Goal: Task Accomplishment & Management: Use online tool/utility

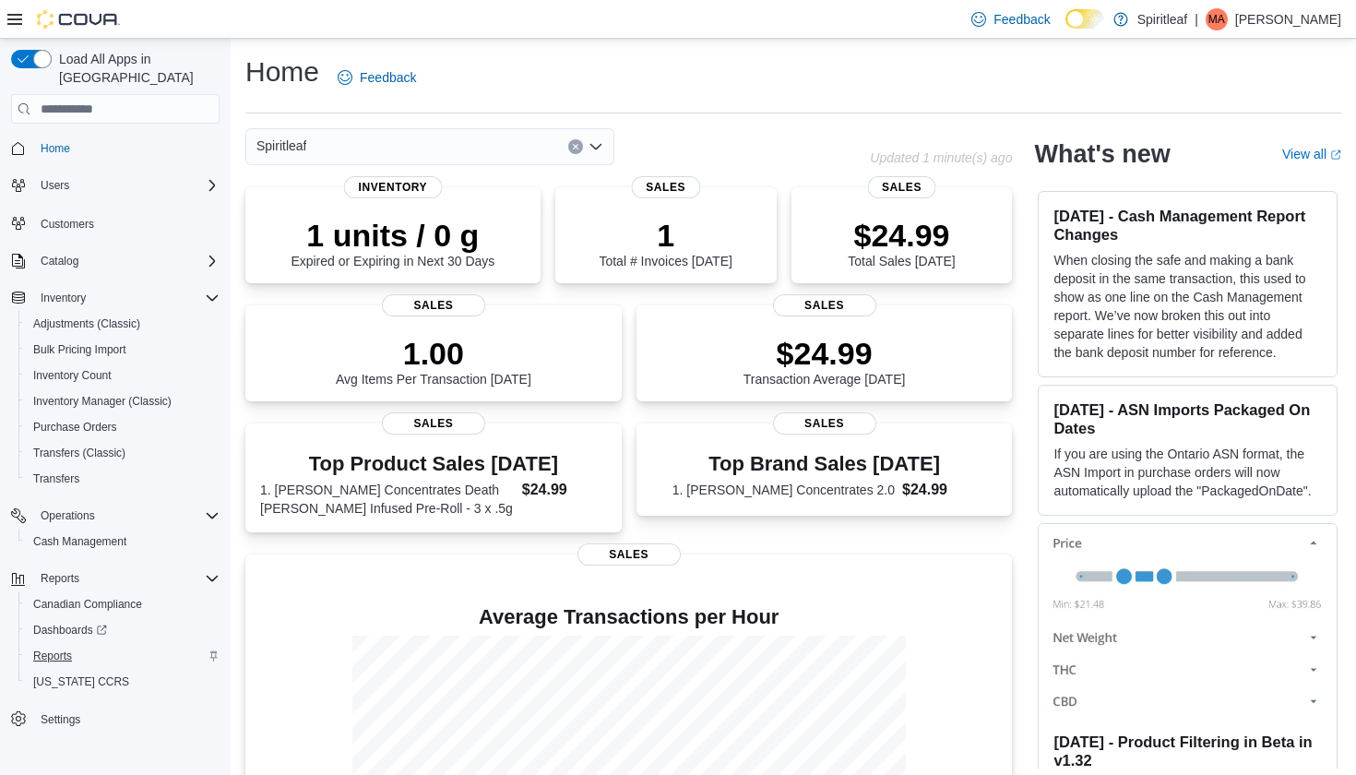
click at [50, 649] on span "Reports" at bounding box center [52, 656] width 39 height 15
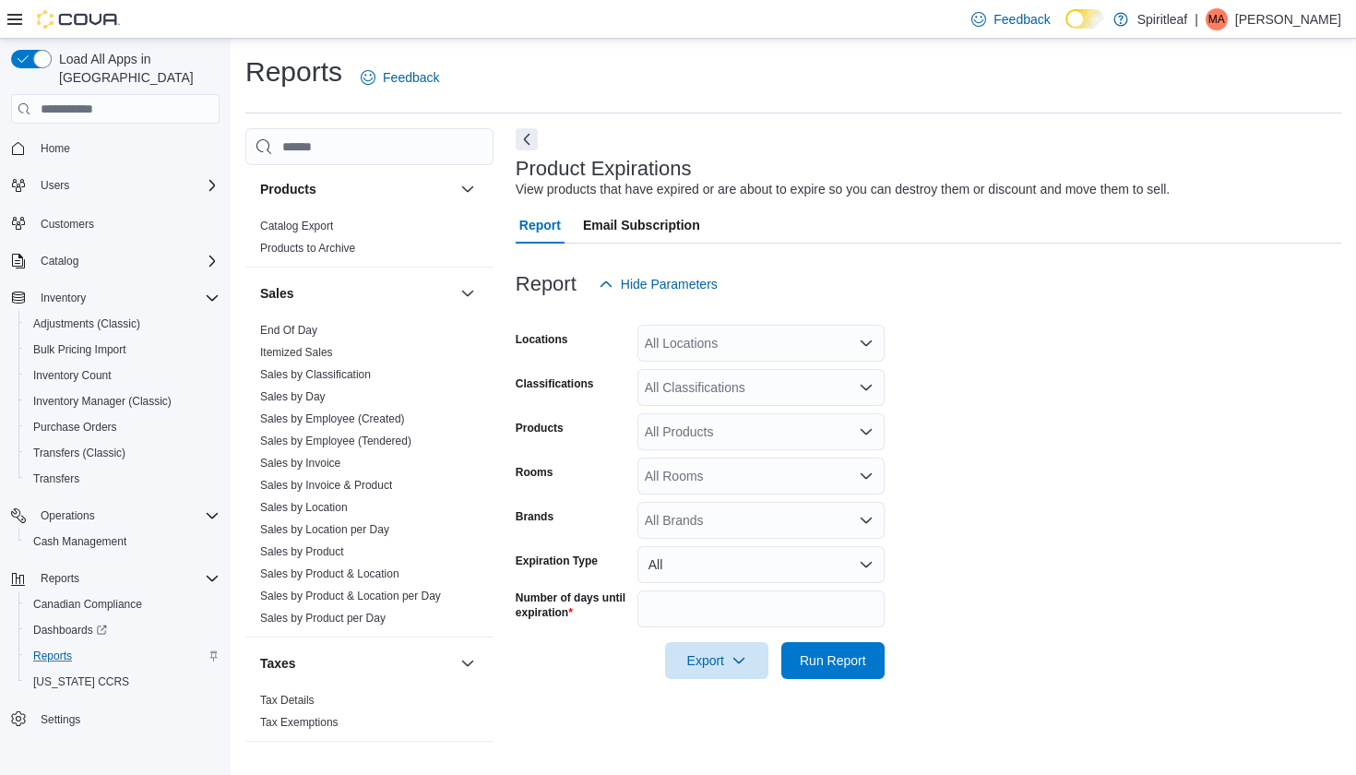
scroll to position [1324, 0]
click at [316, 502] on link "Sales by Location" at bounding box center [304, 508] width 88 height 13
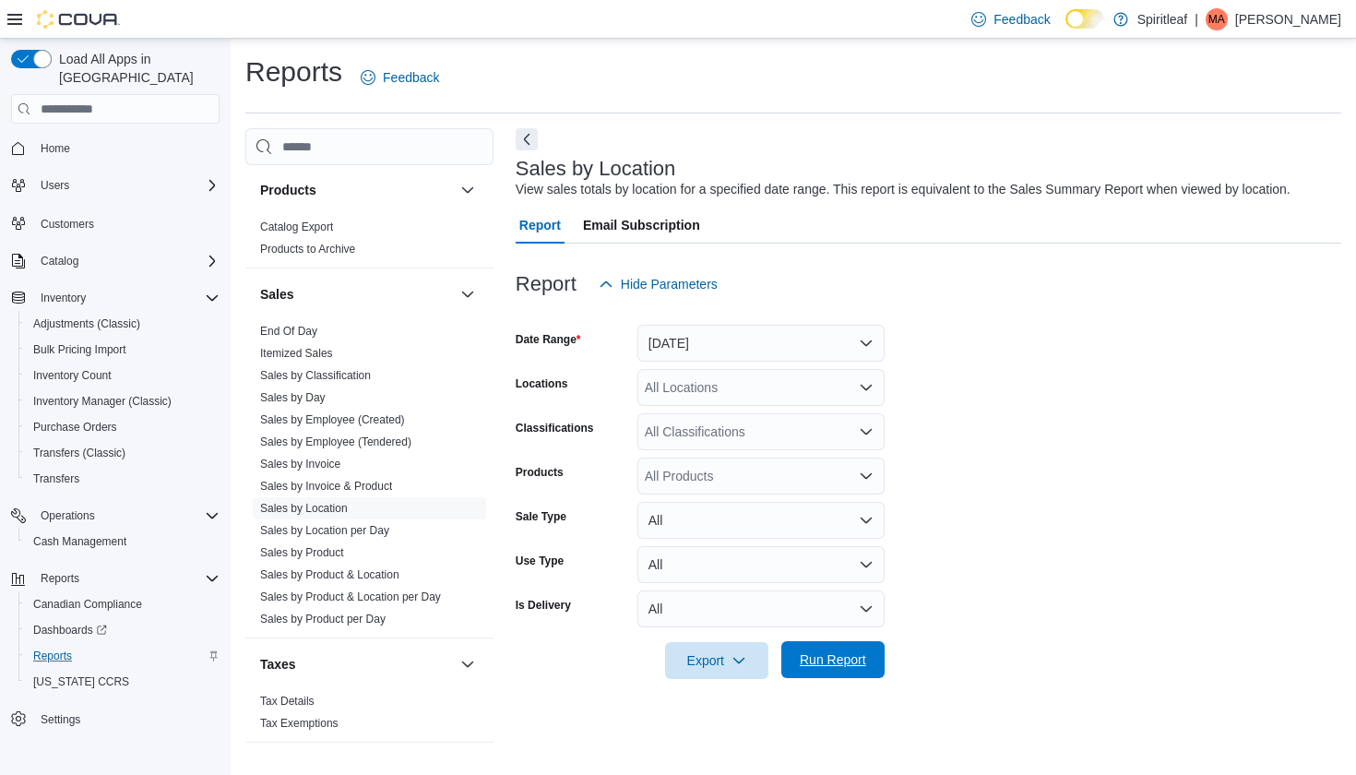
click at [829, 650] on span "Run Report" at bounding box center [833, 659] width 81 height 37
